Goal: Task Accomplishment & Management: Complete application form

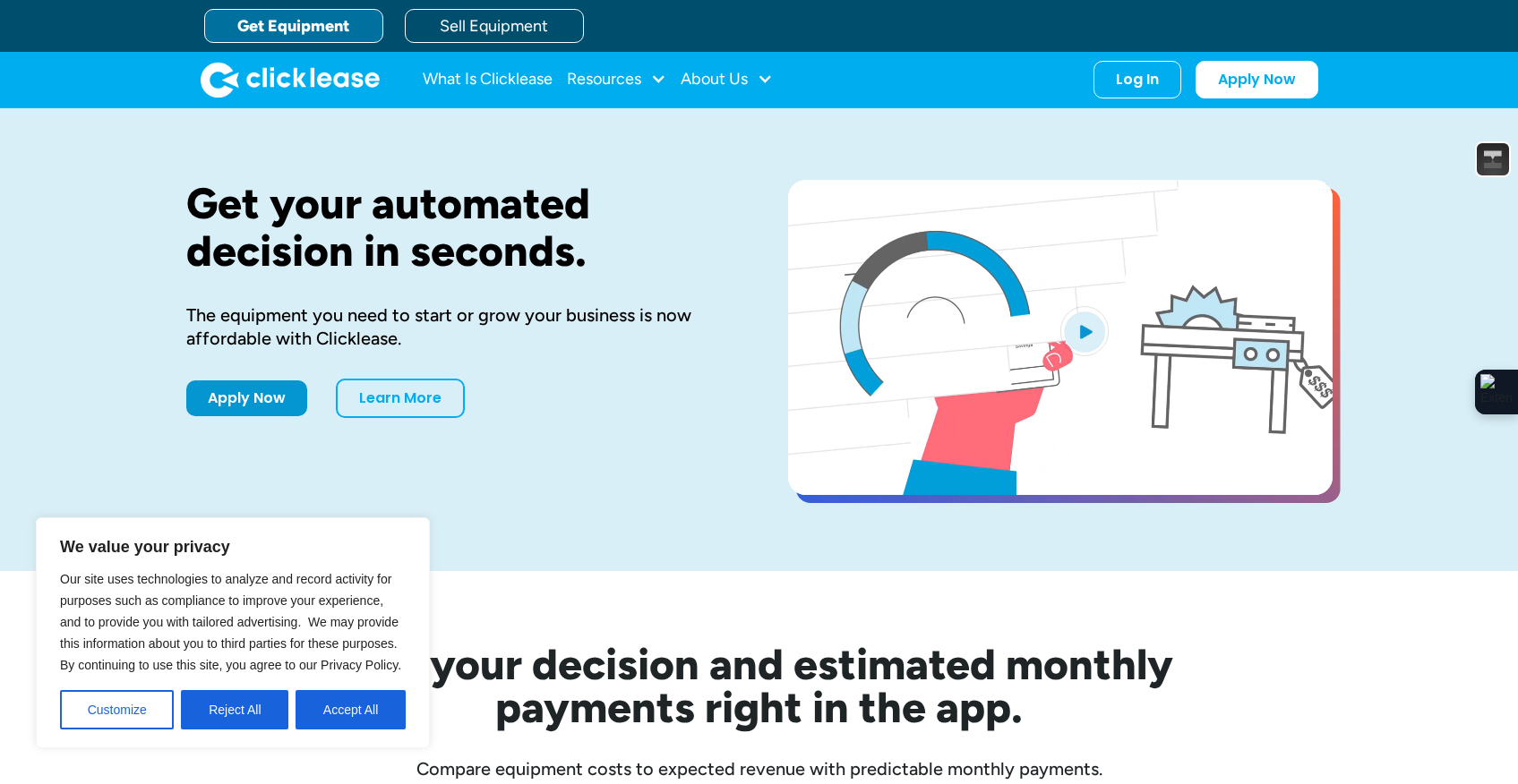
click at [689, 475] on div "Get your automated decision in seconds. The equipment you need to start or grow…" at bounding box center [458, 339] width 544 height 319
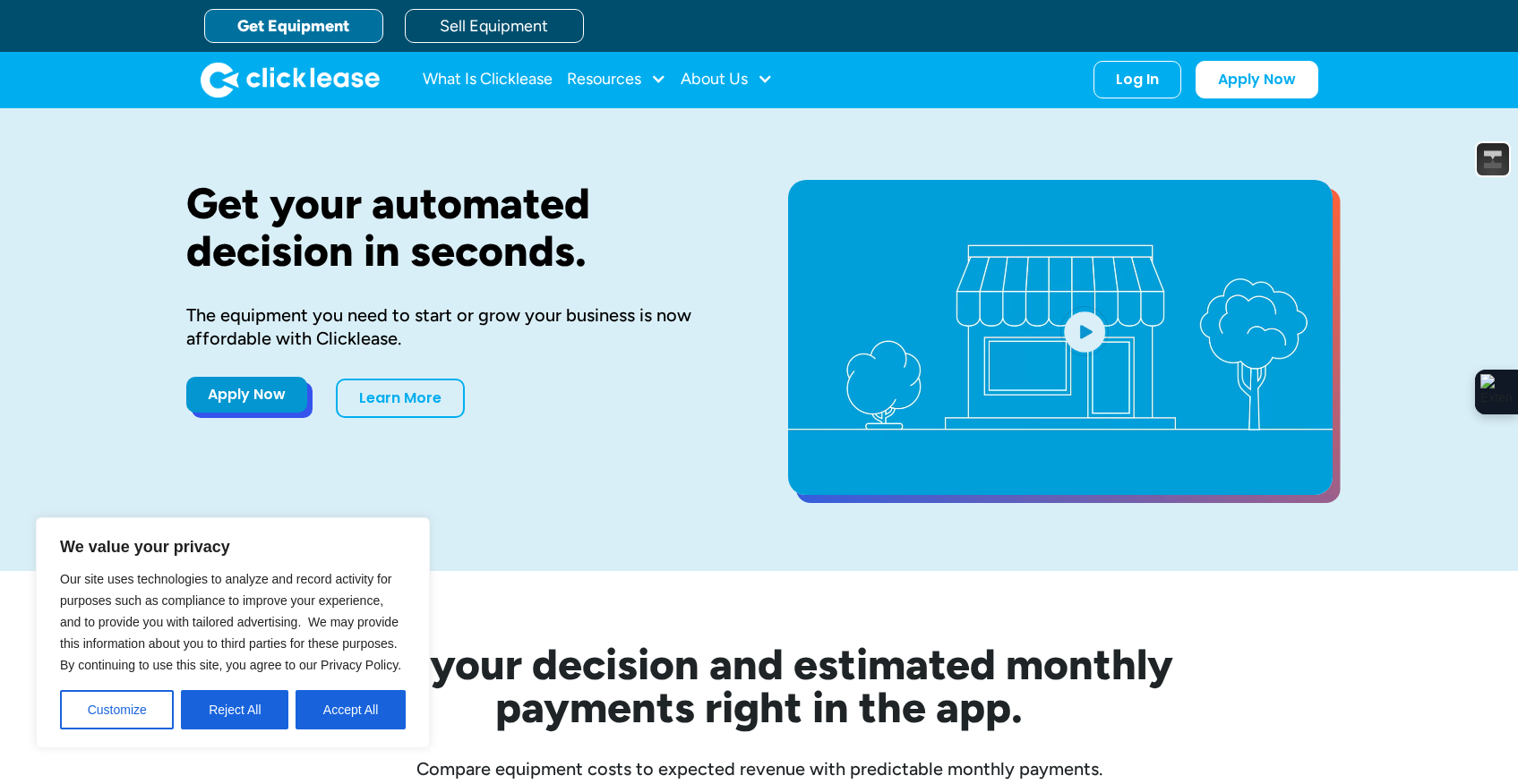
click at [248, 401] on link "Apply Now" at bounding box center [246, 395] width 121 height 36
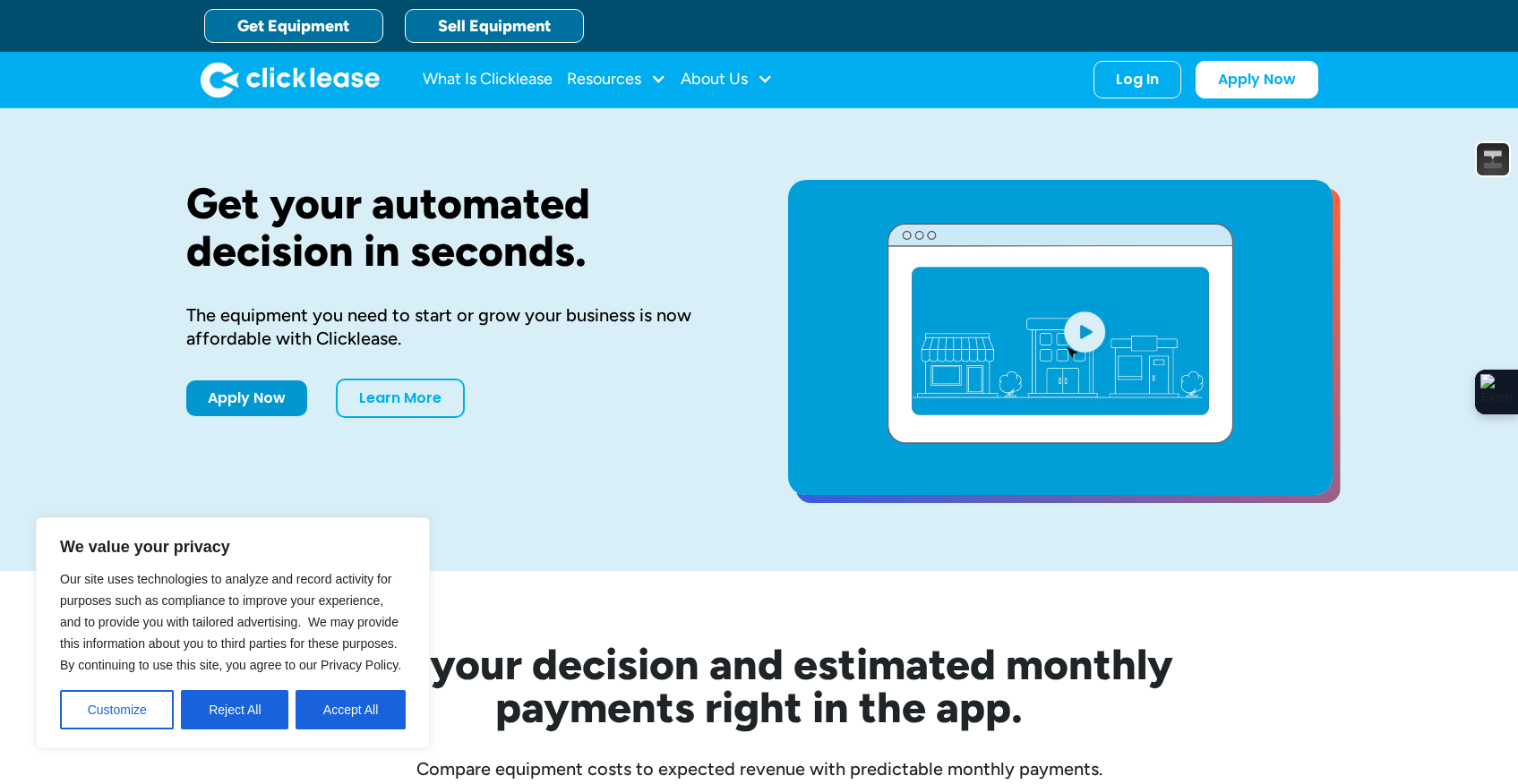
click at [526, 23] on link "Sell Equipment" at bounding box center [495, 26] width 179 height 34
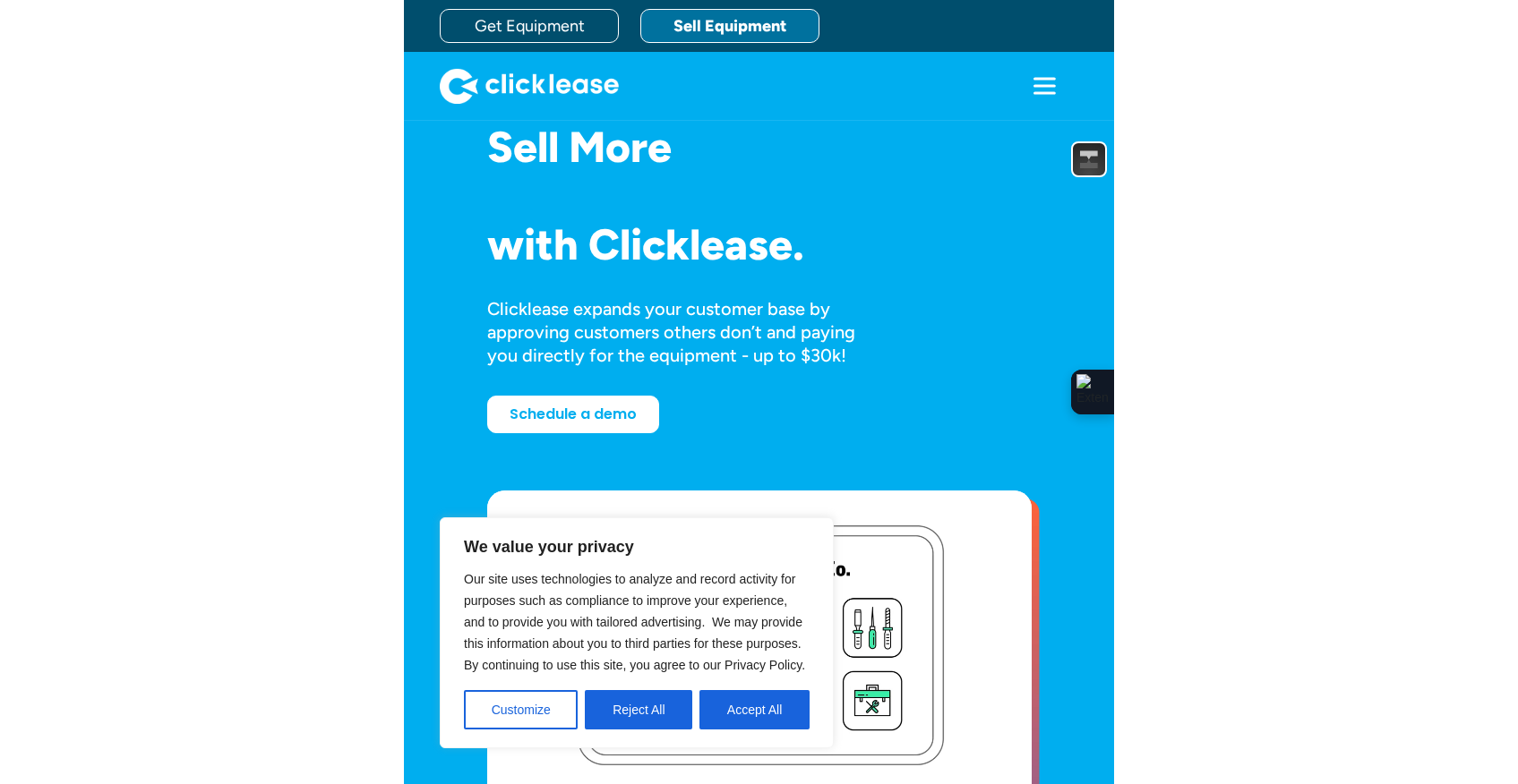
scroll to position [42, 0]
